Goal: Task Accomplishment & Management: Complete application form

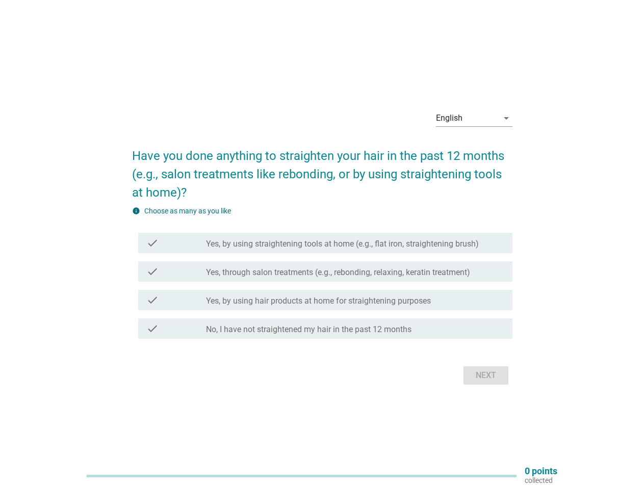
click at [322, 245] on label "Yes, by using straightening tools at home (e.g., flat iron, straightening brush)" at bounding box center [342, 244] width 273 height 10
click at [474, 118] on div "English" at bounding box center [467, 118] width 62 height 16
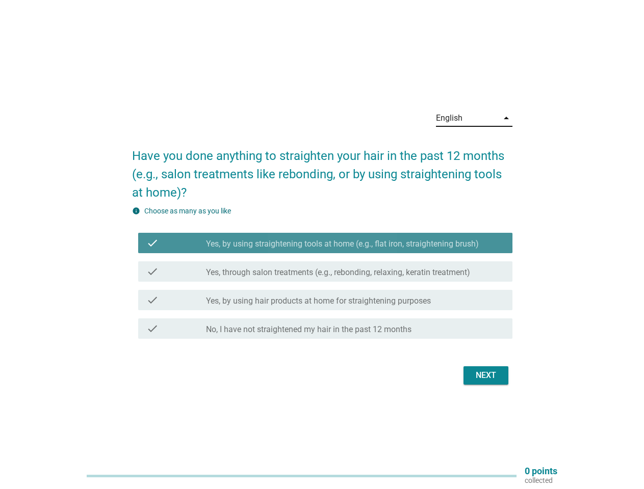
click at [322, 274] on label "Yes, through salon treatments (e.g., rebonding, relaxing, keratin treatment)" at bounding box center [338, 273] width 264 height 10
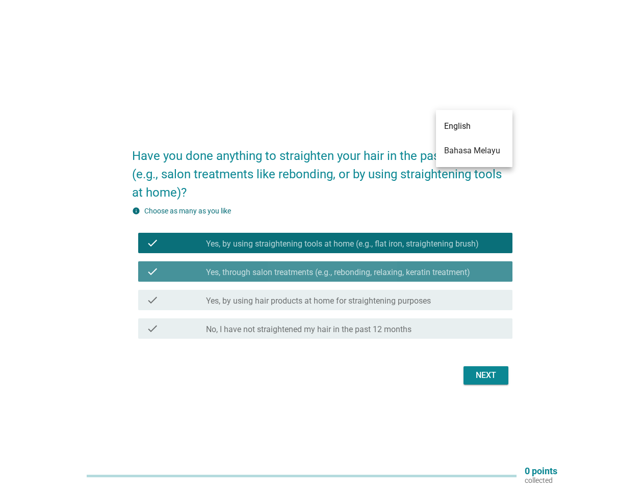
click at [325, 243] on label "Yes, by using straightening tools at home (e.g., flat iron, straightening brush)" at bounding box center [342, 244] width 273 height 10
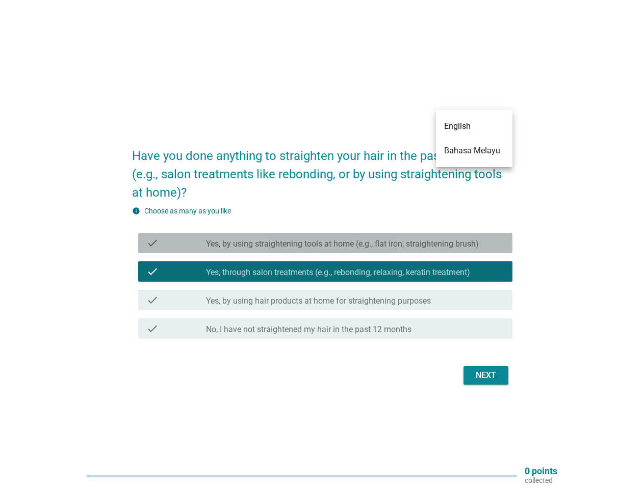
click at [325, 243] on label "Yes, by using straightening tools at home (e.g., flat iron, straightening brush)" at bounding box center [342, 244] width 273 height 10
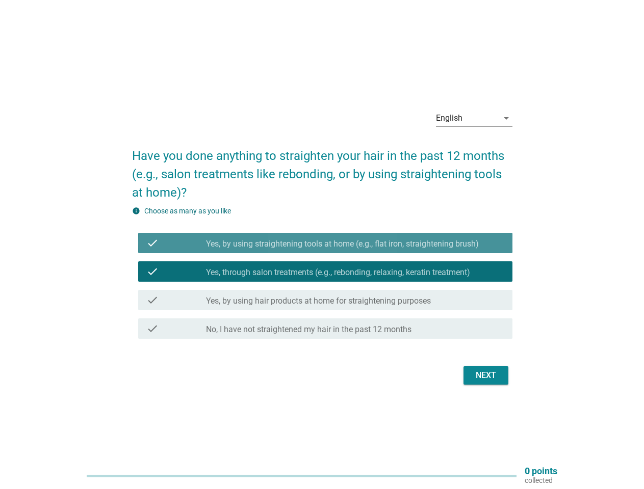
click at [342, 244] on label "Yes, by using straightening tools at home (e.g., flat iron, straightening brush)" at bounding box center [342, 244] width 273 height 10
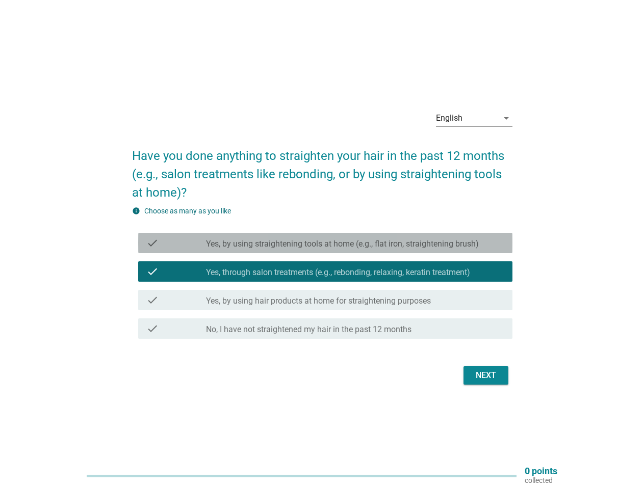
click at [342, 244] on label "Yes, by using straightening tools at home (e.g., flat iron, straightening brush)" at bounding box center [342, 244] width 273 height 10
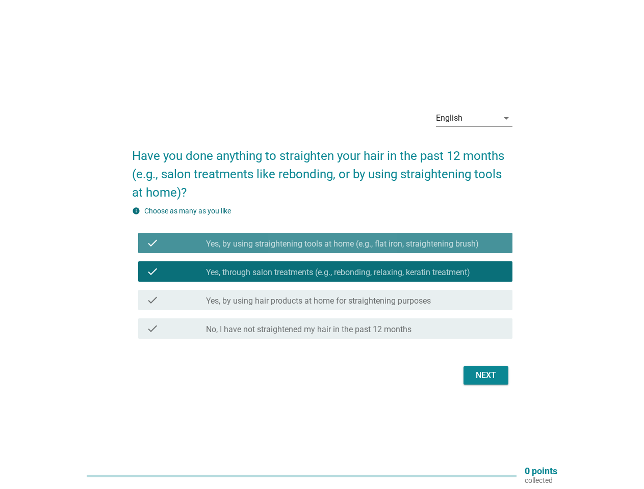
click at [325, 272] on label "Yes, through salon treatments (e.g., rebonding, relaxing, keratin treatment)" at bounding box center [338, 273] width 264 height 10
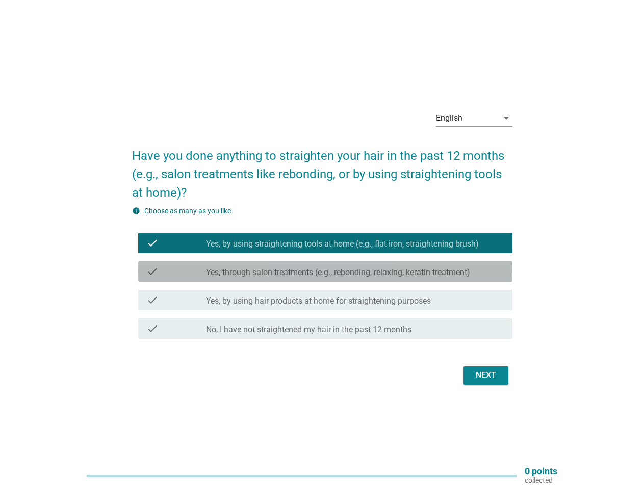
click at [325, 272] on label "Yes, through salon treatments (e.g., rebonding, relaxing, keratin treatment)" at bounding box center [338, 273] width 264 height 10
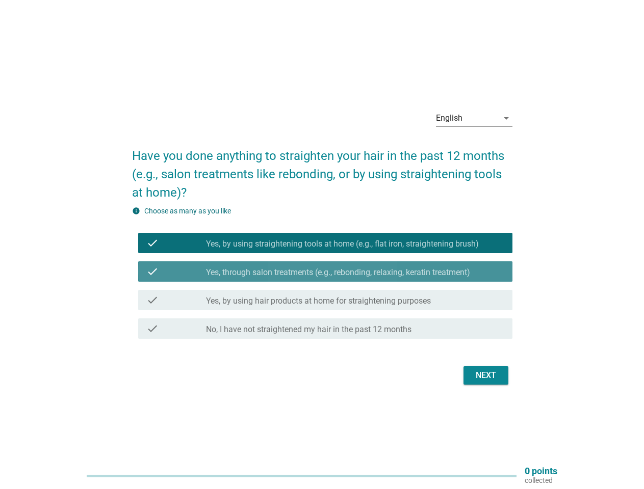
click at [338, 273] on label "Yes, through salon treatments (e.g., rebonding, relaxing, keratin treatment)" at bounding box center [338, 273] width 264 height 10
